Goal: Task Accomplishment & Management: Manage account settings

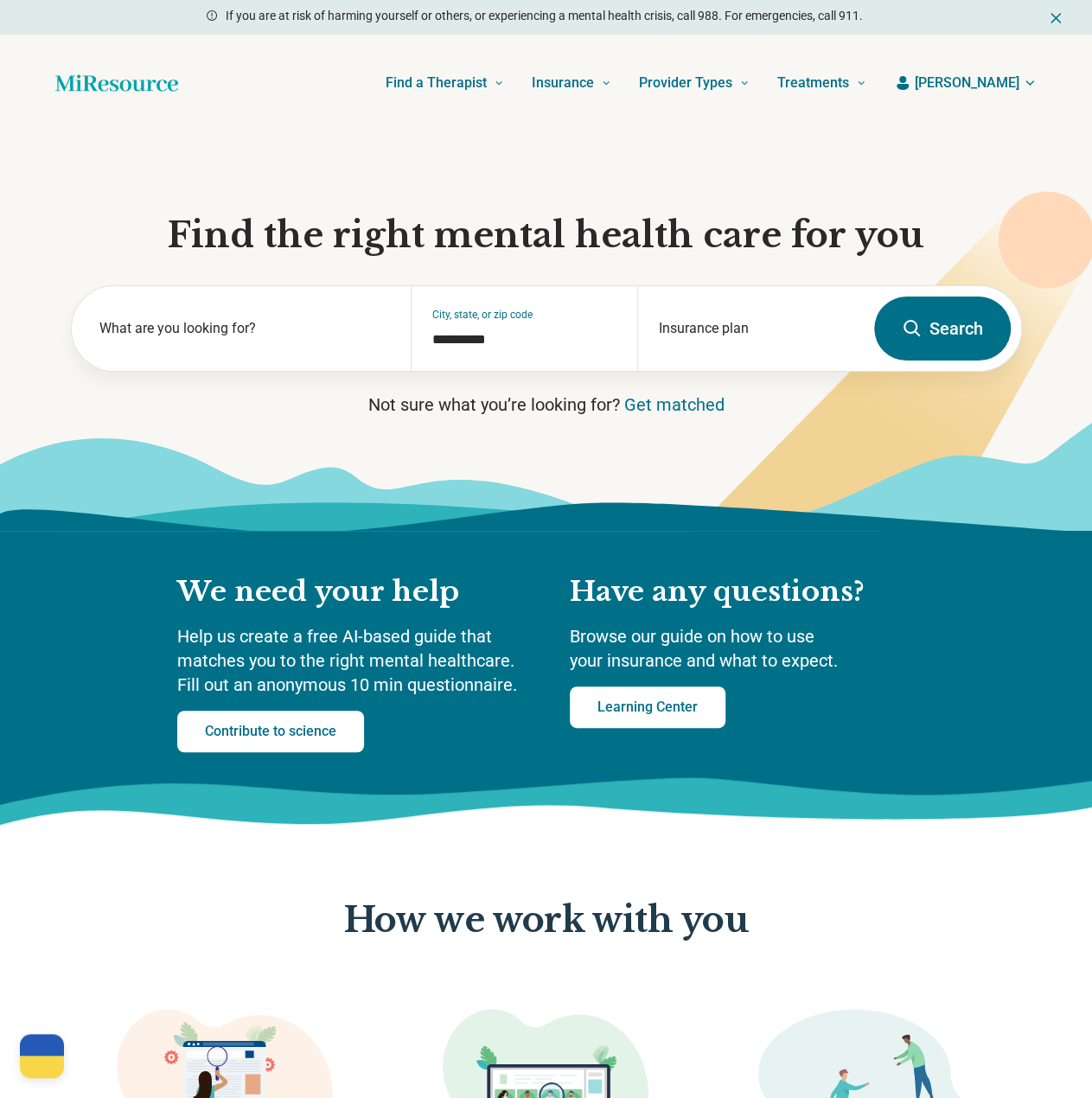
click at [1008, 83] on span "Allison" at bounding box center [968, 83] width 105 height 21
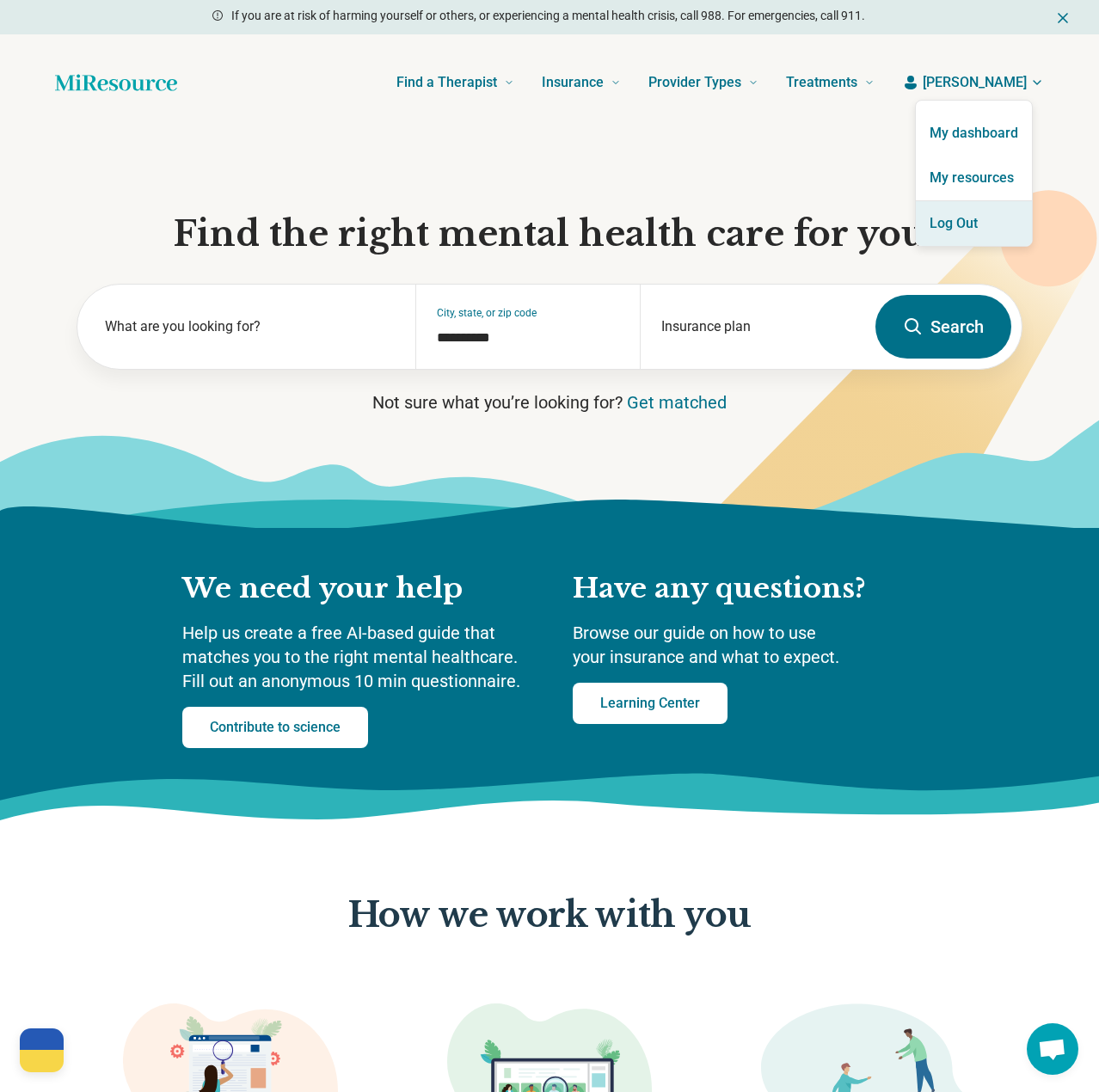
click at [954, 213] on button "Log Out" at bounding box center [975, 223] width 117 height 44
click at [960, 214] on button "Log Out" at bounding box center [975, 223] width 117 height 44
click at [963, 220] on button "Log Out" at bounding box center [975, 223] width 117 height 44
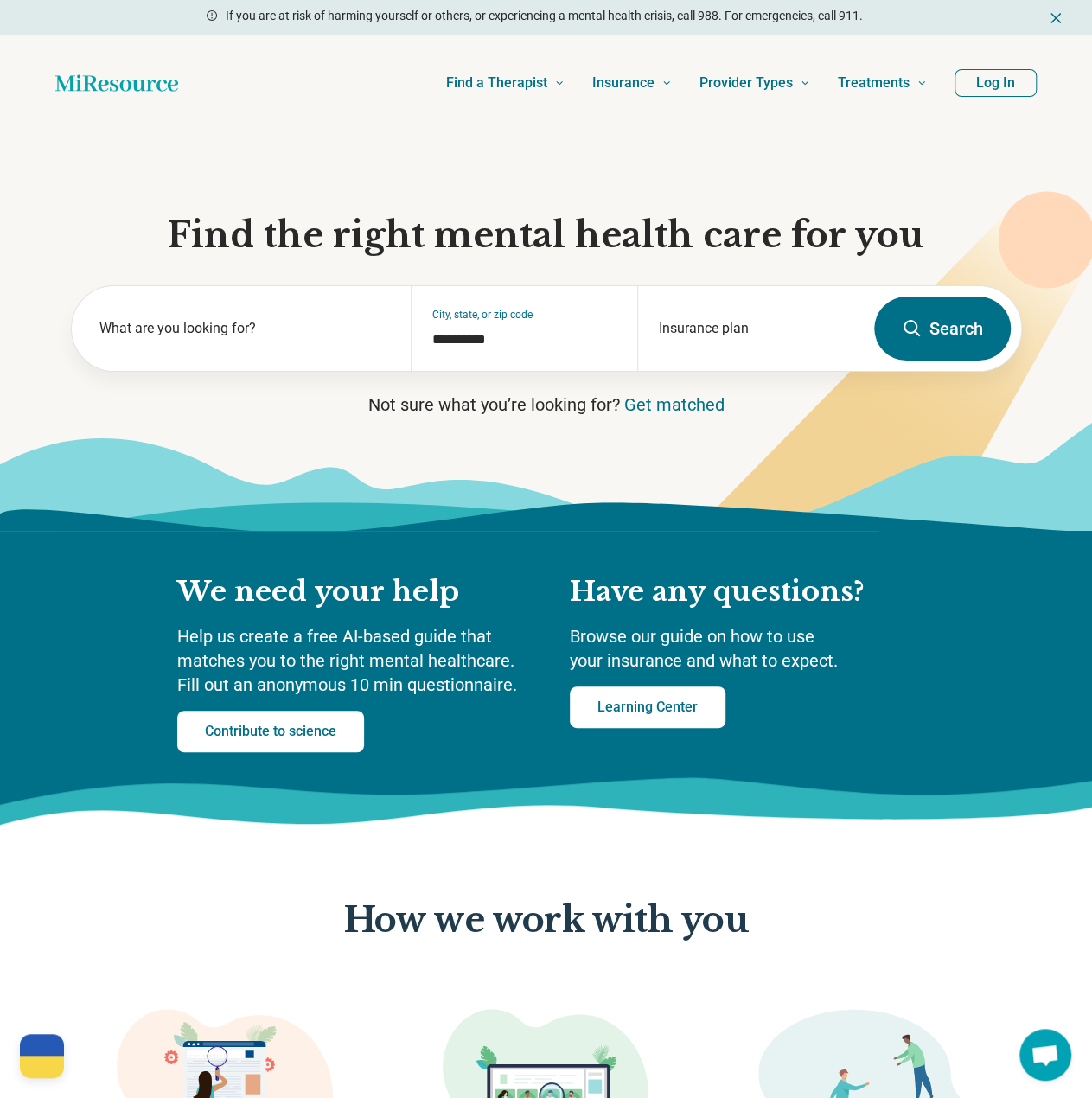
click at [999, 84] on button "Log In" at bounding box center [996, 83] width 82 height 28
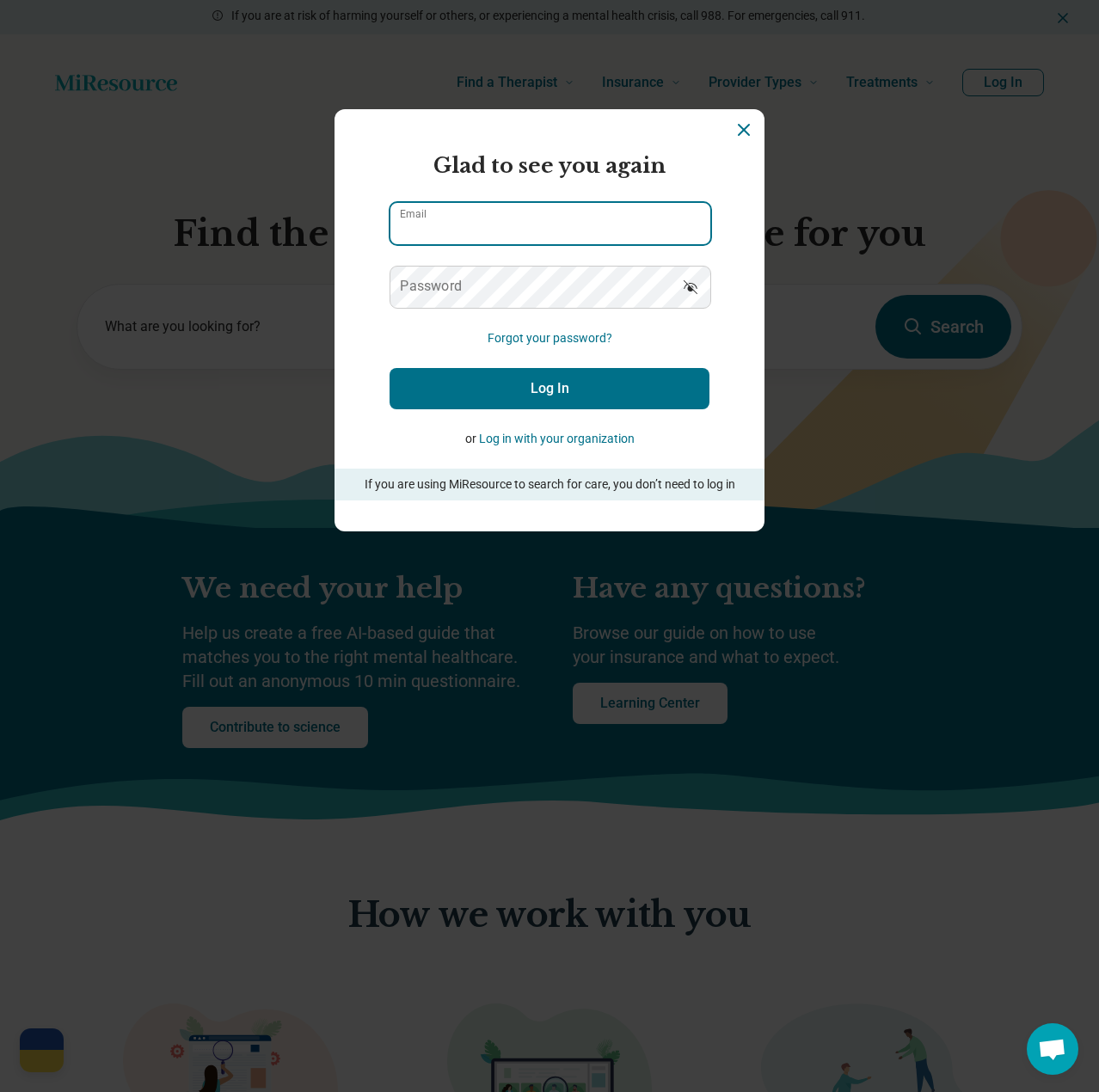
type input "**********"
click at [584, 394] on button "Log In" at bounding box center [550, 388] width 320 height 41
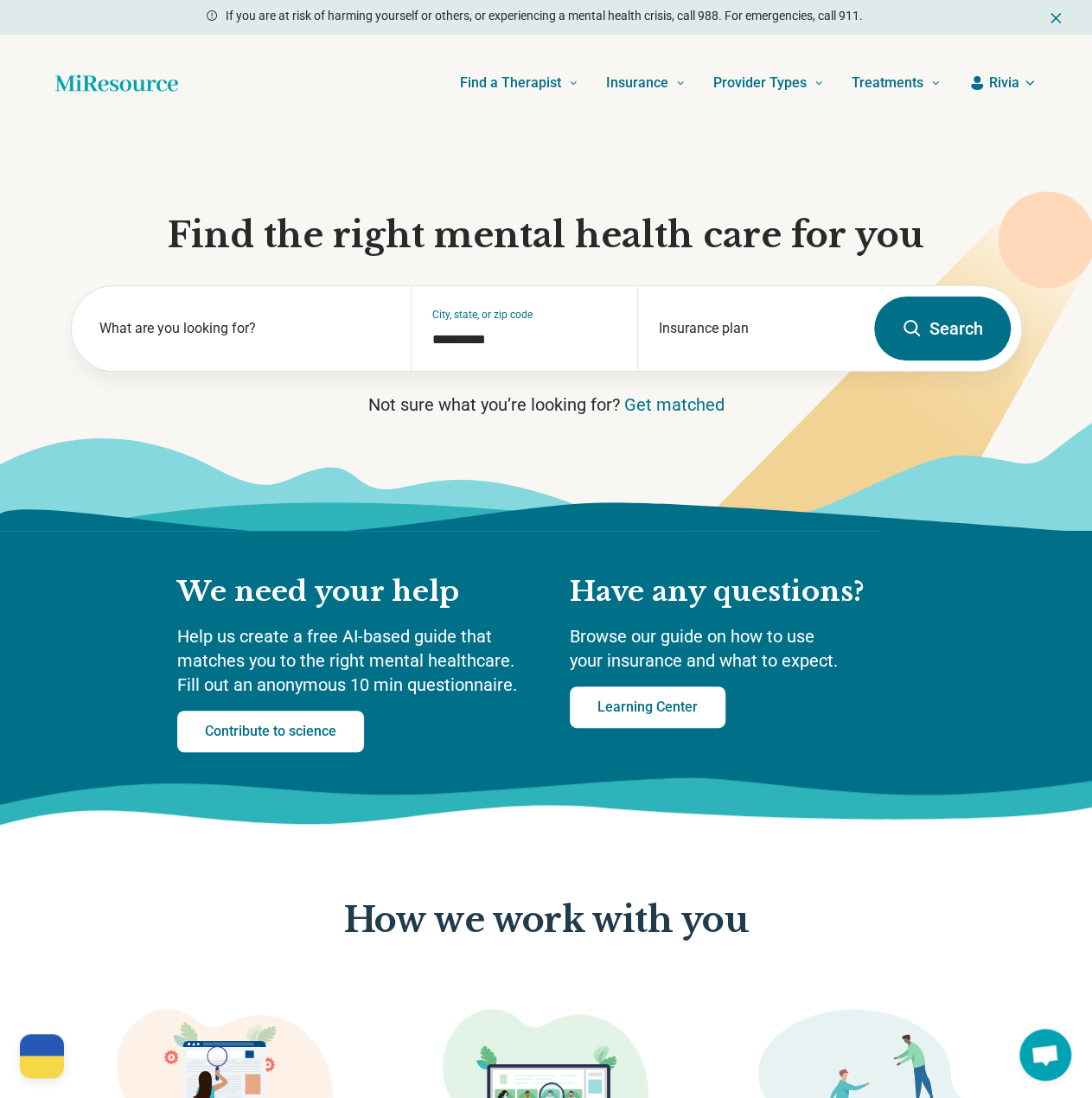
click at [1007, 92] on span "Rivia" at bounding box center [1005, 83] width 31 height 21
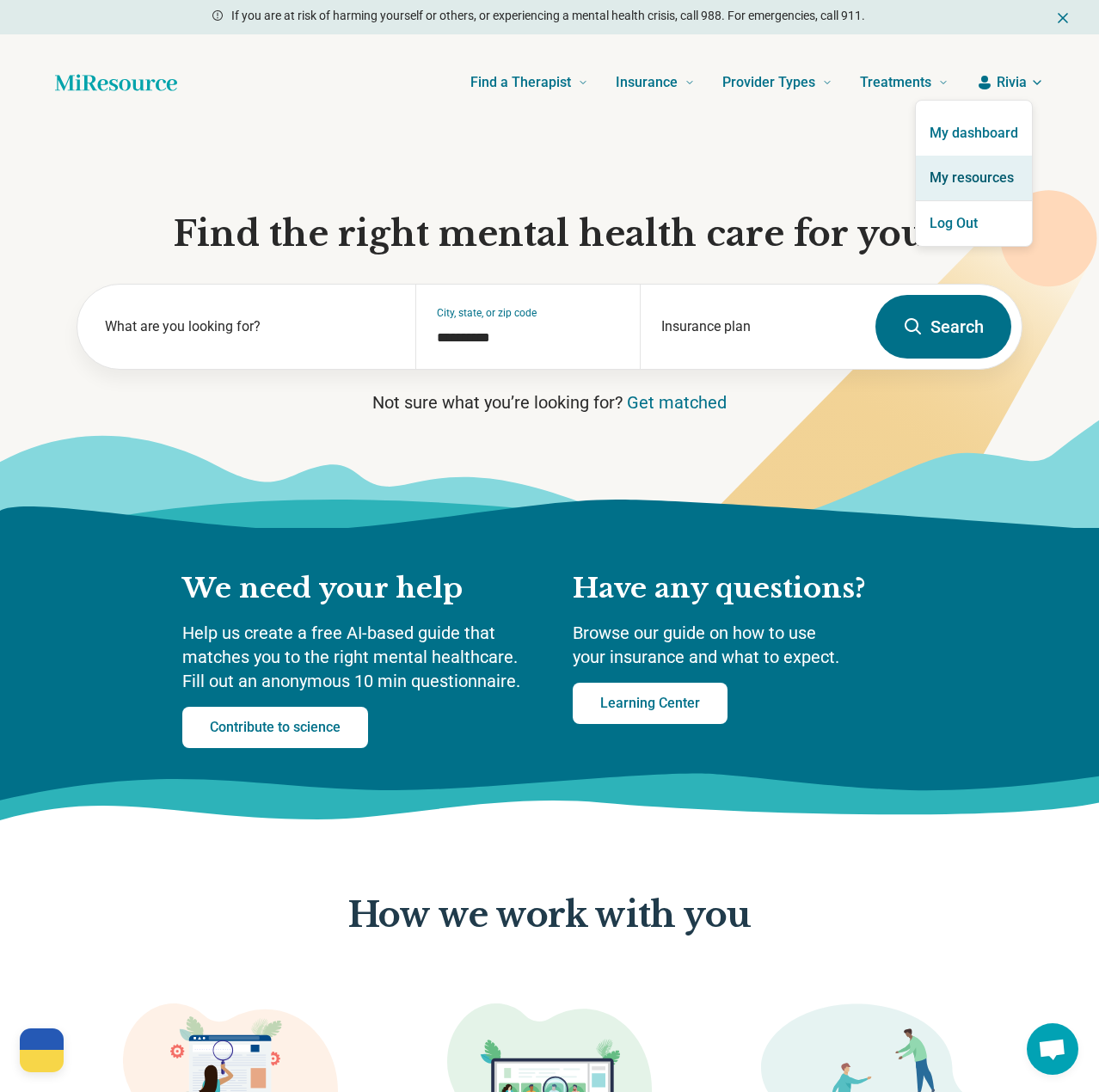
click at [982, 176] on link "My resources" at bounding box center [975, 177] width 117 height 44
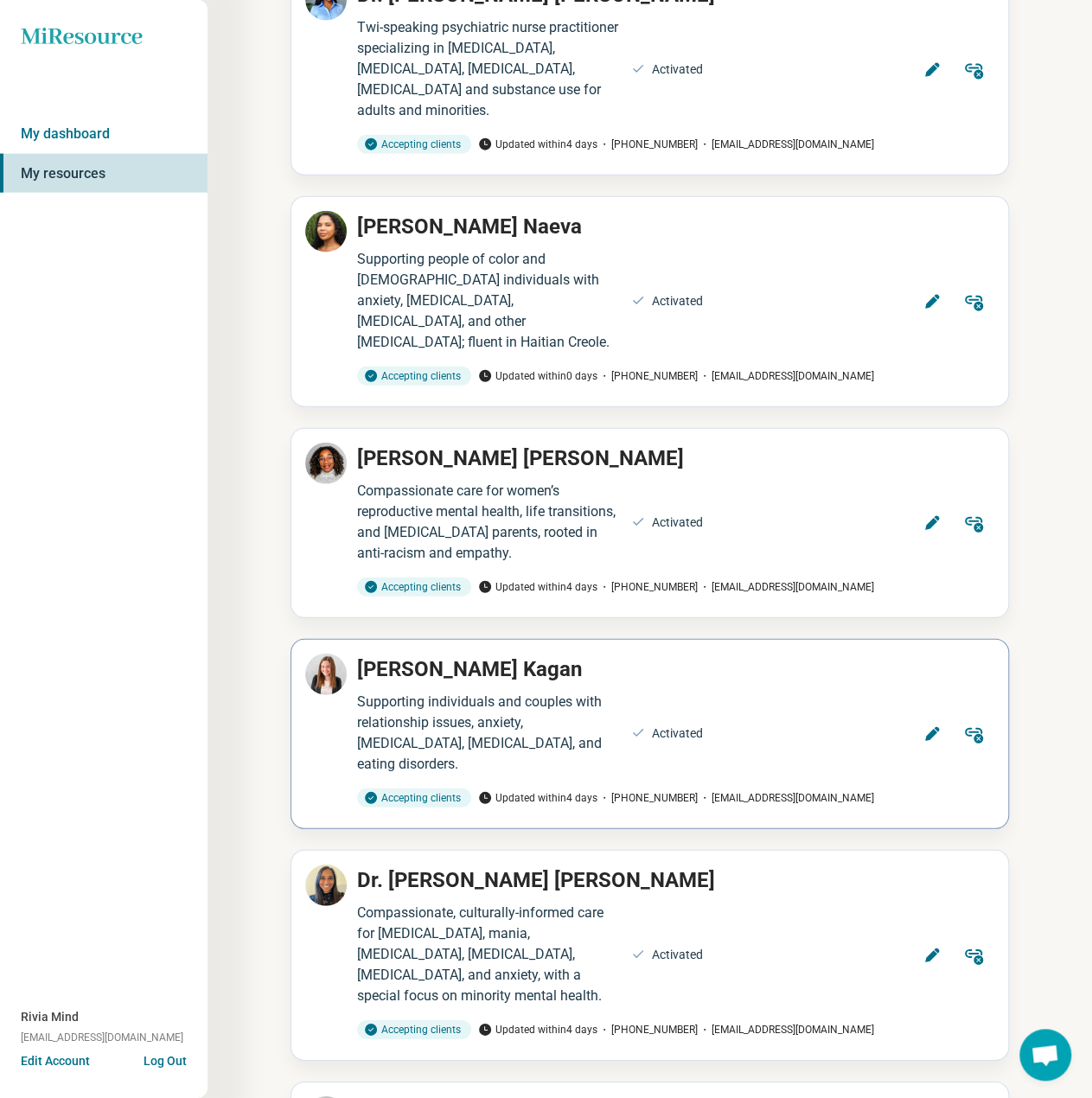
scroll to position [1989, 0]
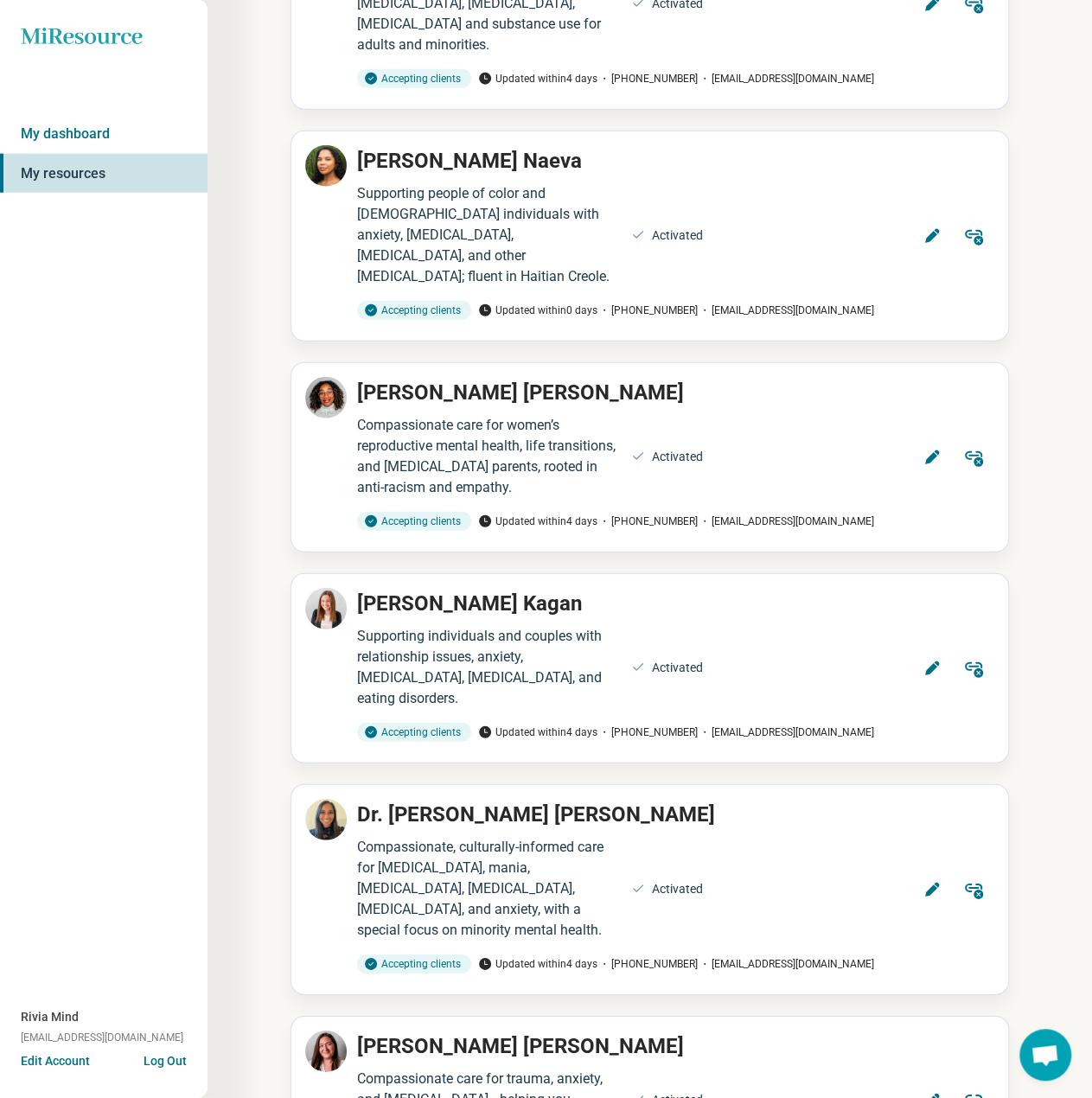
click at [83, 483] on div "Miresource logo My dashboard My resources Rivia Mind [EMAIL_ADDRESS][DOMAIN_NAM…" at bounding box center [103, 549] width 207 height 1098
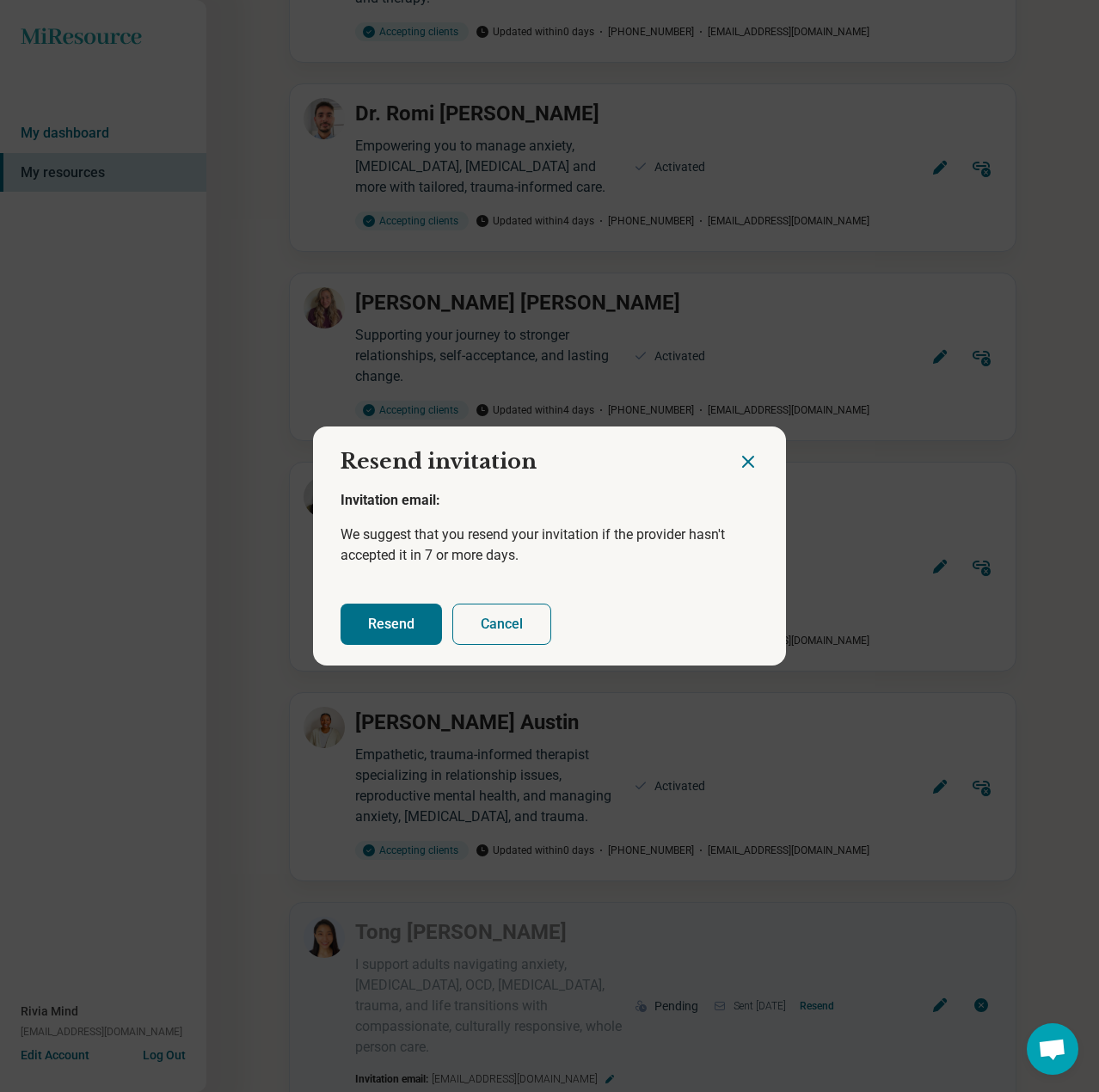
click at [400, 612] on button "Resend" at bounding box center [391, 623] width 102 height 41
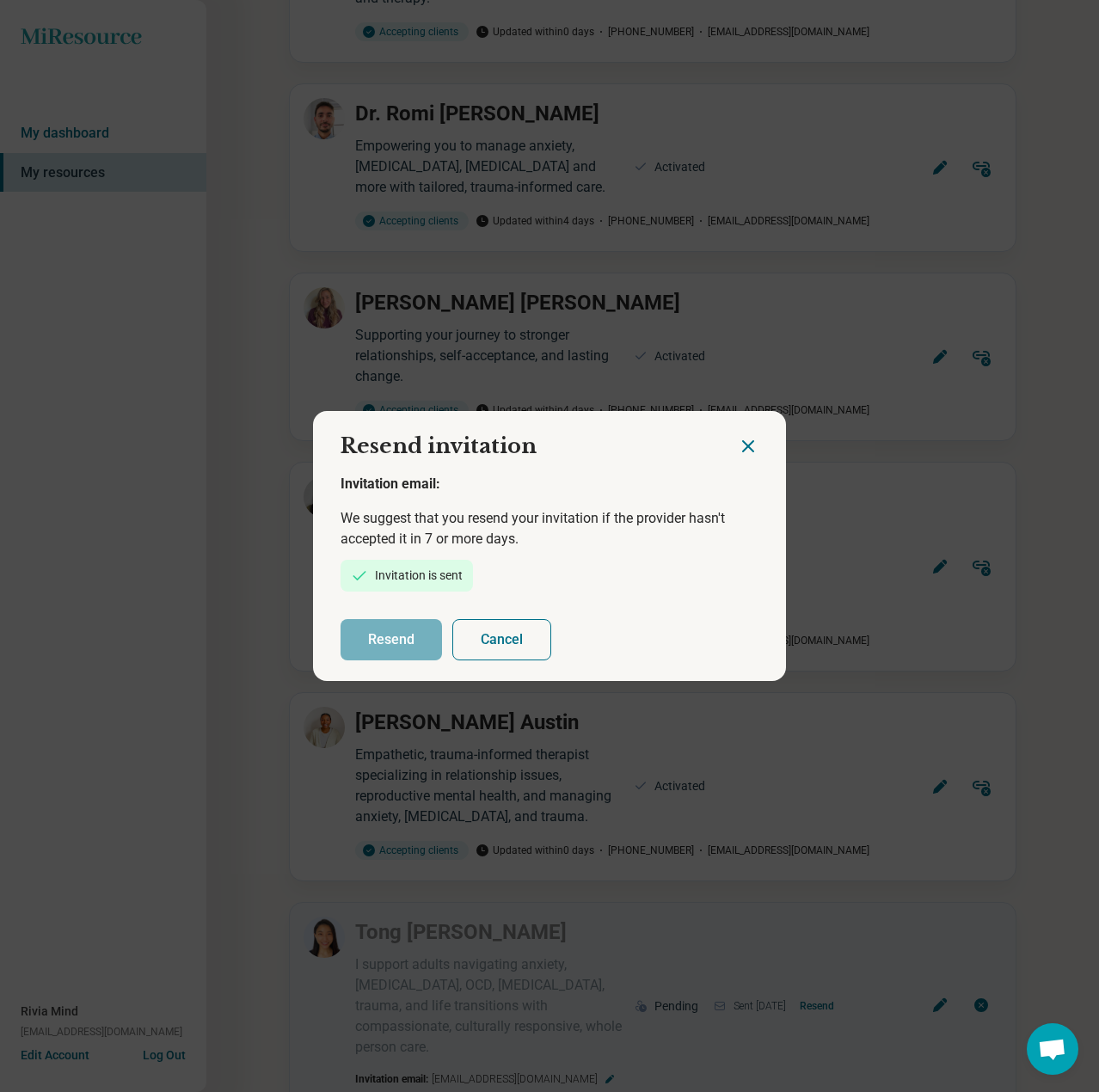
click at [747, 449] on icon "Close dialog" at bounding box center [749, 446] width 10 height 10
